Goal: Find specific page/section

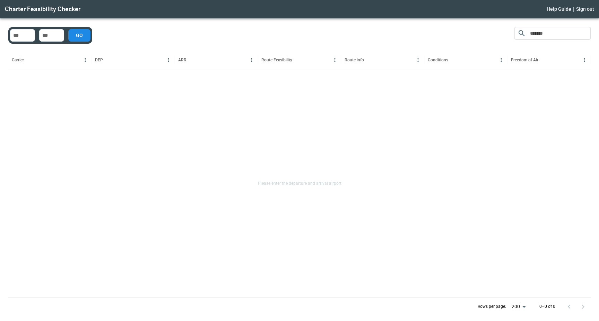
click at [14, 35] on input "No airport exists" at bounding box center [22, 35] width 22 height 7
type input "***"
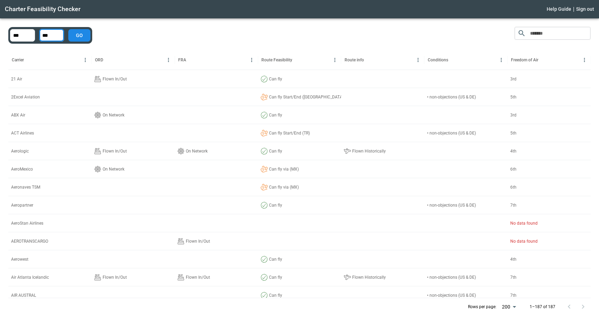
click at [108, 60] on icon "Sort" at bounding box center [108, 60] width 4 height 4
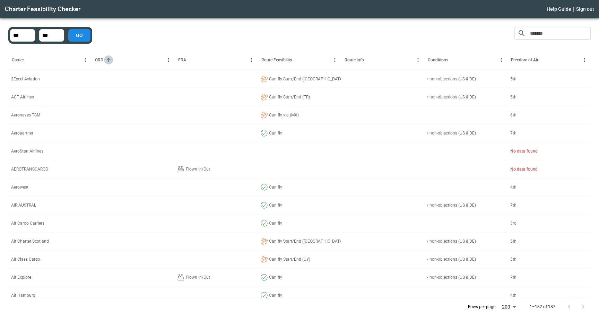
click at [108, 60] on icon "Sort" at bounding box center [108, 60] width 4 height 4
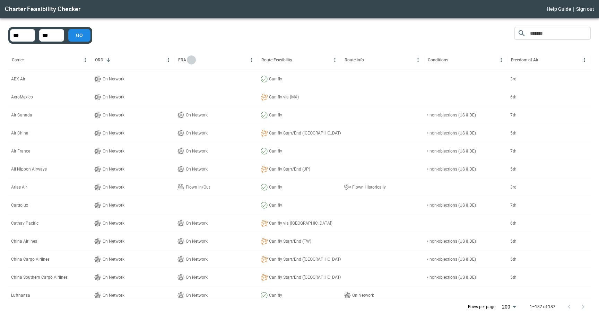
click at [194, 59] on icon "Sort" at bounding box center [191, 60] width 6 height 6
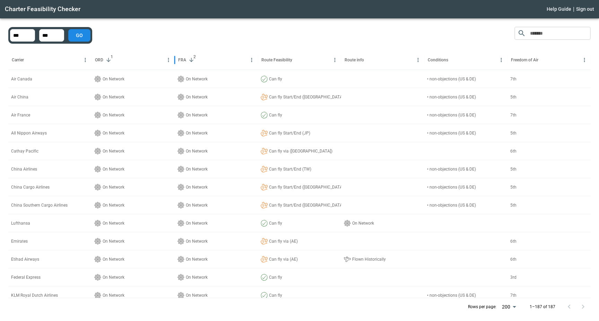
click at [297, 58] on icon "Sort" at bounding box center [297, 60] width 4 height 4
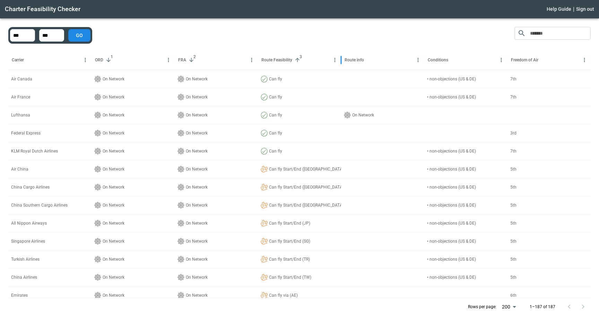
click at [297, 58] on span "3" at bounding box center [300, 56] width 7 height 7
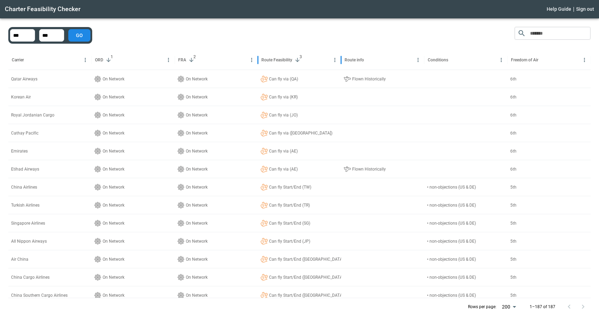
click at [297, 58] on span "3" at bounding box center [300, 56] width 7 height 7
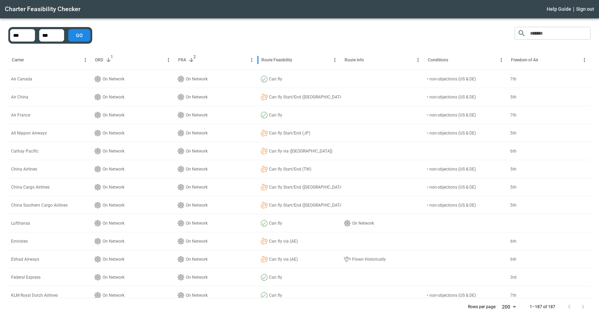
click at [369, 59] on icon "Sort" at bounding box center [369, 60] width 4 height 4
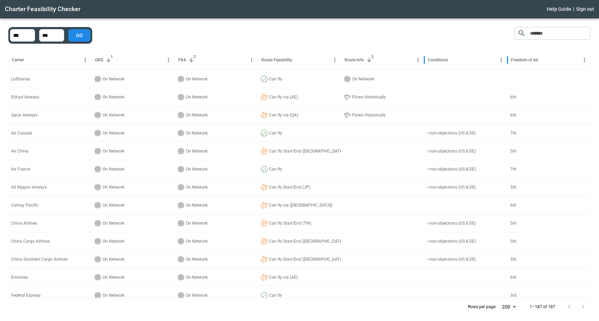
click at [457, 62] on div at bounding box center [453, 59] width 9 height 9
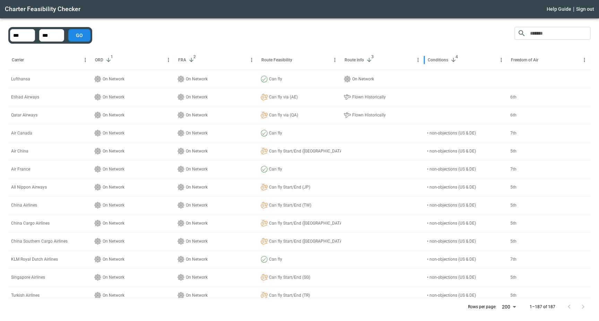
click at [298, 59] on icon "Sort" at bounding box center [297, 60] width 4 height 4
click at [298, 59] on span "5" at bounding box center [300, 56] width 7 height 7
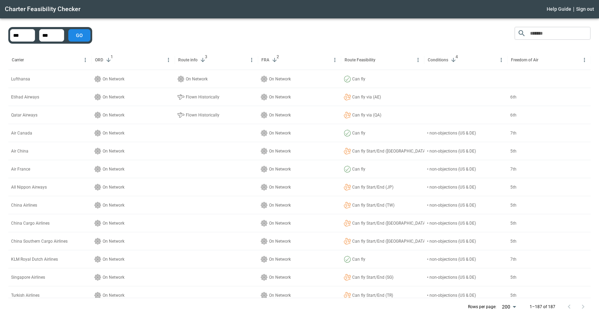
click at [342, 35] on div "​ Carrier ORD 1 Route info 3 FRA 2 Route Feasibility Conditions 4 Freedom of Ai…" at bounding box center [299, 171] width 582 height 289
